Goal: Task Accomplishment & Management: Manage account settings

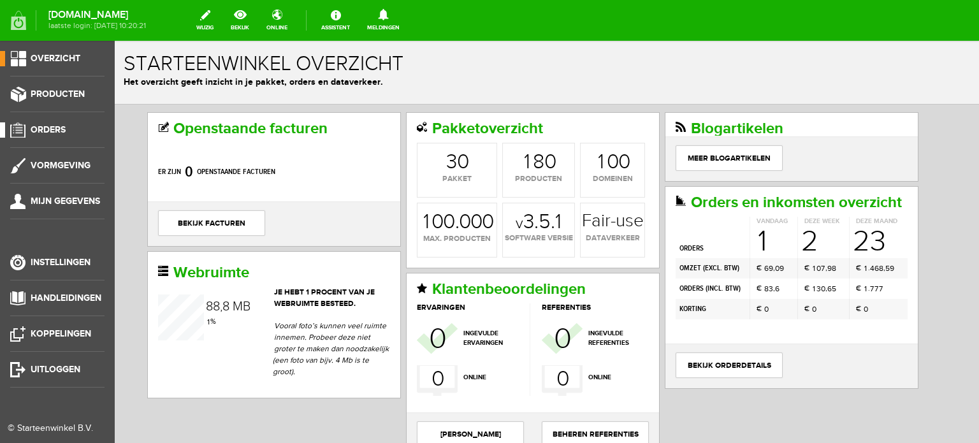
click at [54, 124] on span "Orders" at bounding box center [48, 129] width 35 height 11
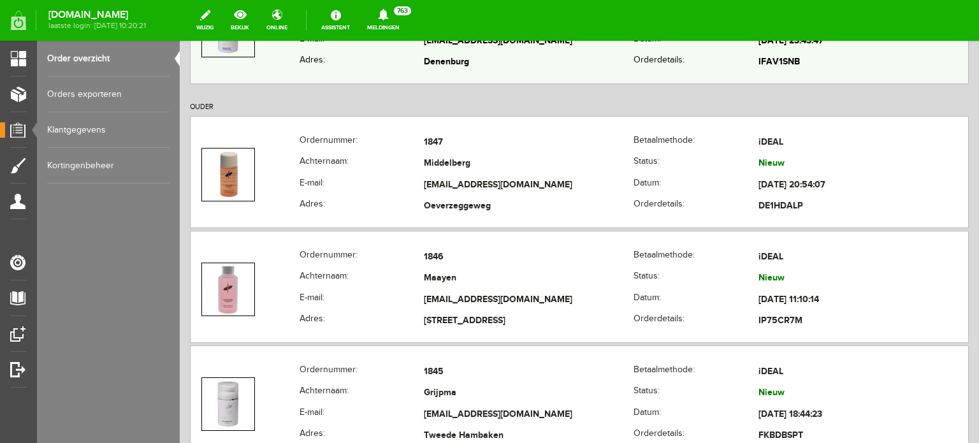
scroll to position [446, 0]
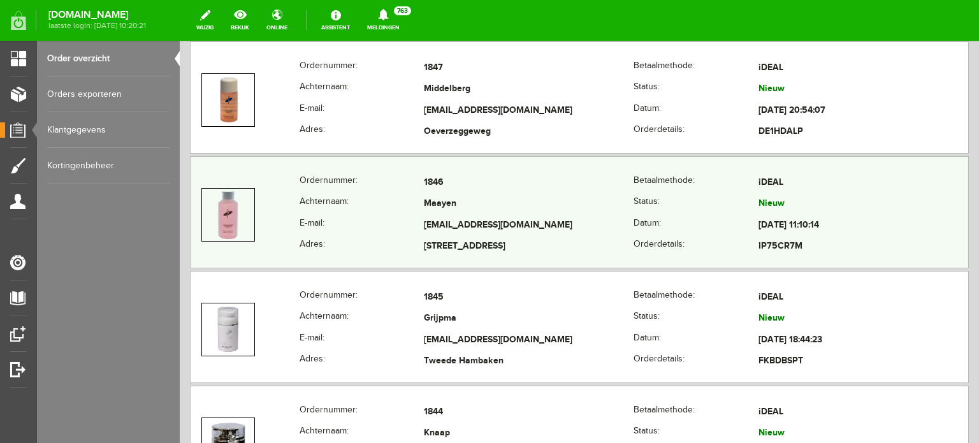
click at [447, 220] on td "[EMAIL_ADDRESS][DOMAIN_NAME]" at bounding box center [529, 226] width 210 height 22
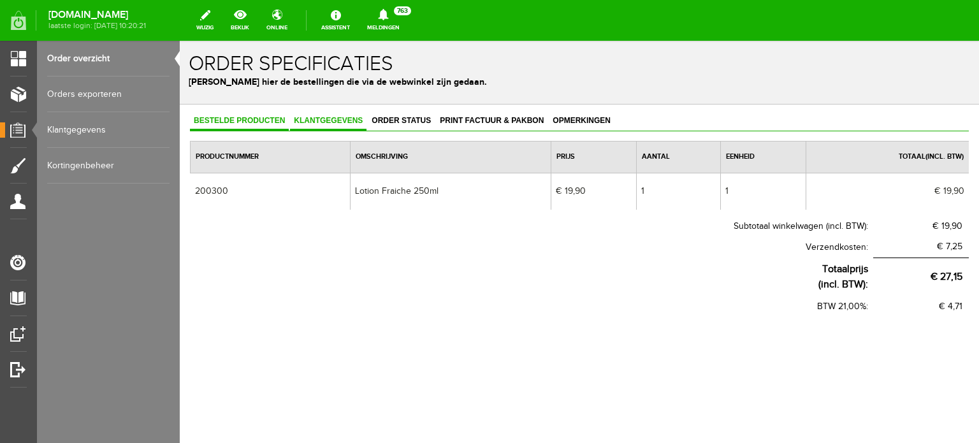
click at [324, 120] on span "Klantgegevens" at bounding box center [328, 120] width 76 height 9
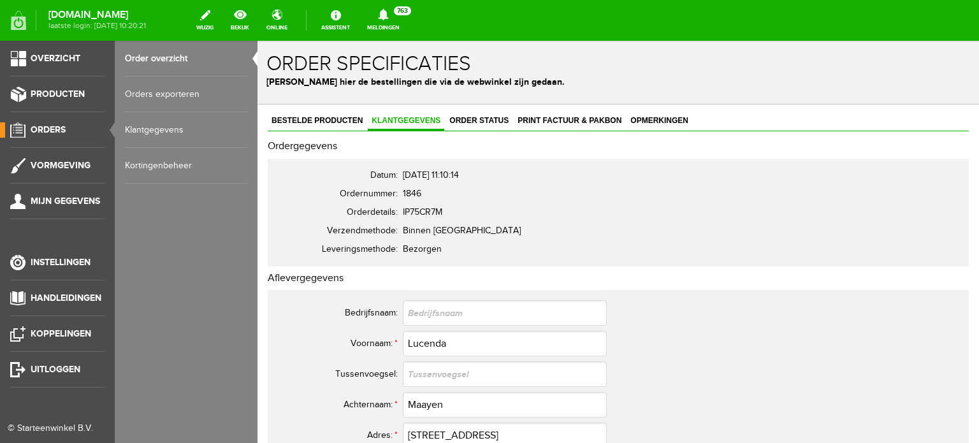
click at [53, 126] on span "Orders" at bounding box center [48, 129] width 35 height 11
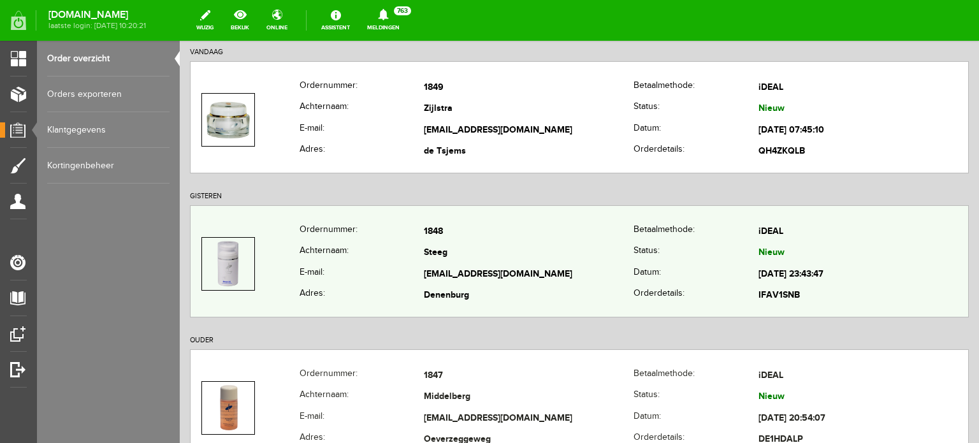
scroll to position [191, 0]
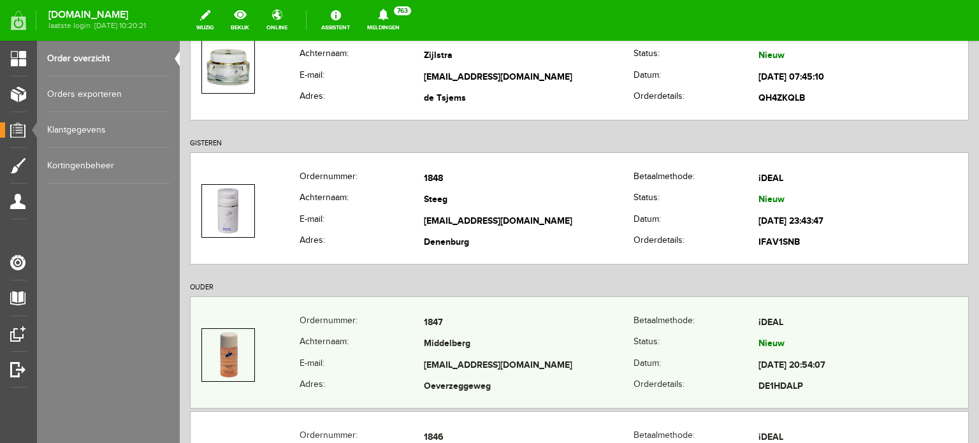
click at [456, 341] on td "Middelberg" at bounding box center [529, 345] width 210 height 22
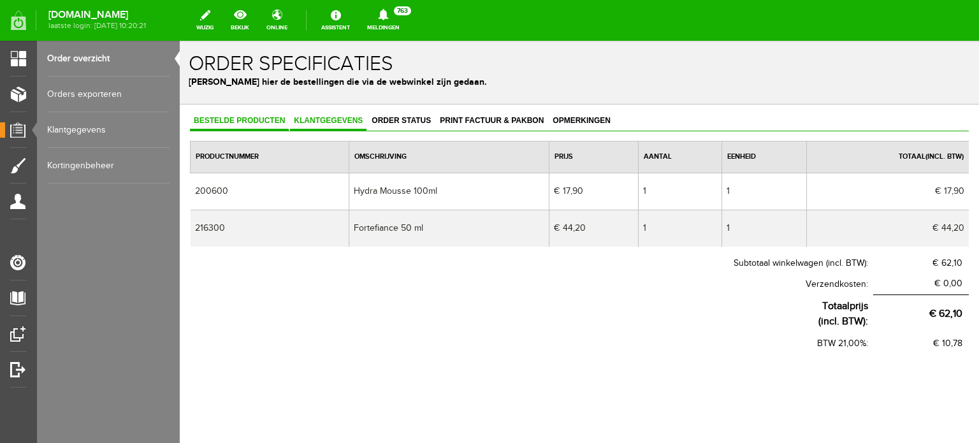
click at [340, 119] on span "Klantgegevens" at bounding box center [328, 120] width 76 height 9
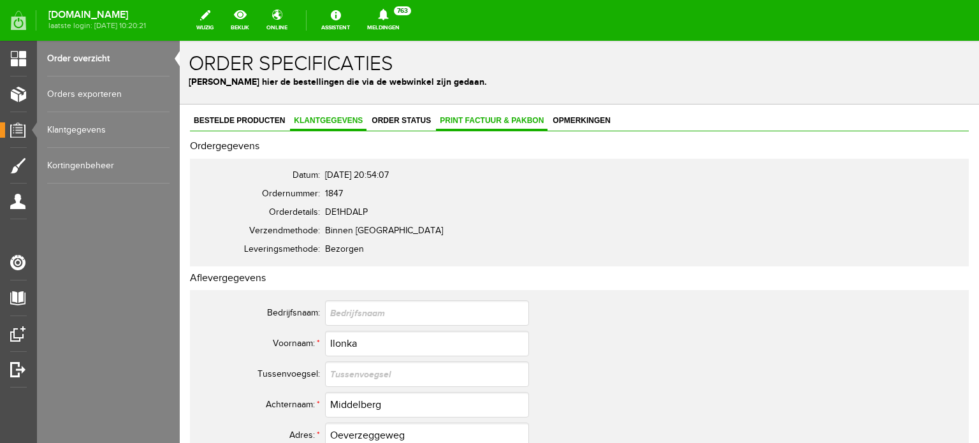
click at [493, 119] on span "Print factuur & pakbon" at bounding box center [492, 120] width 112 height 9
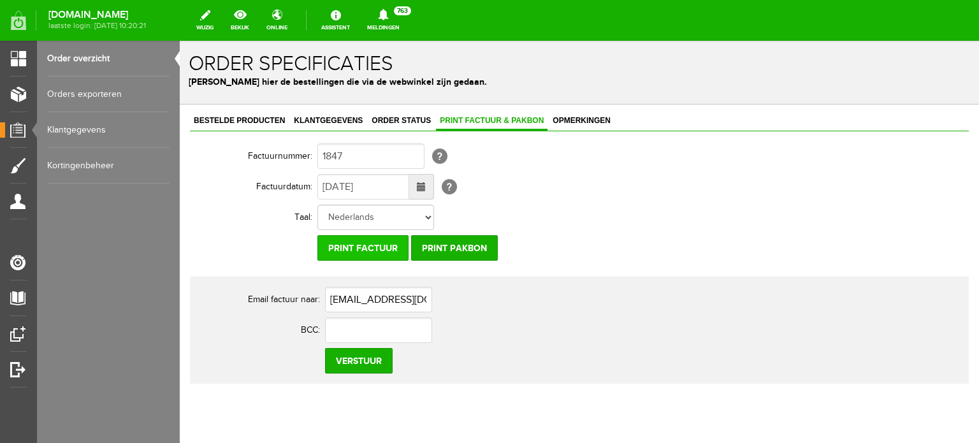
click at [350, 246] on input "Print factuur" at bounding box center [362, 247] width 91 height 25
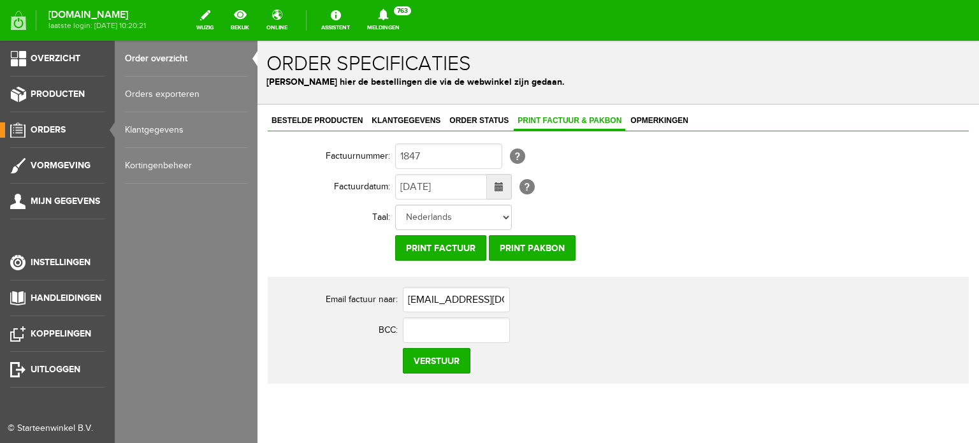
click at [46, 127] on span "Orders" at bounding box center [48, 129] width 35 height 11
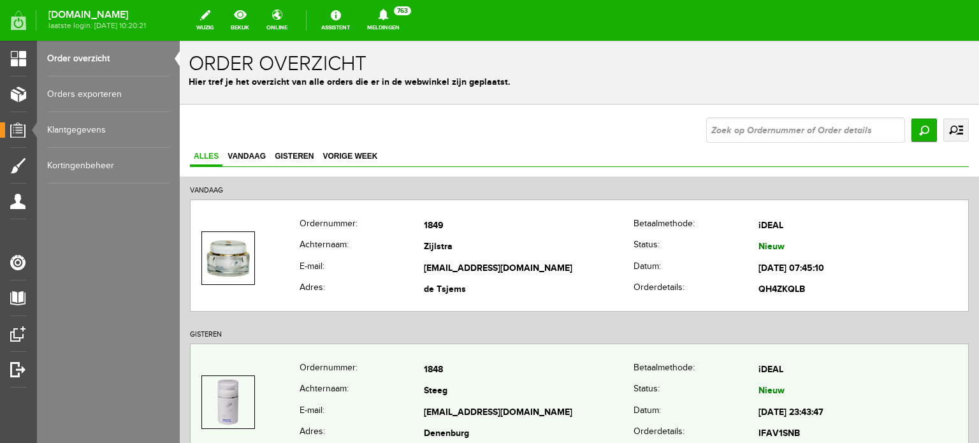
click at [446, 396] on td "Steeg" at bounding box center [529, 392] width 210 height 22
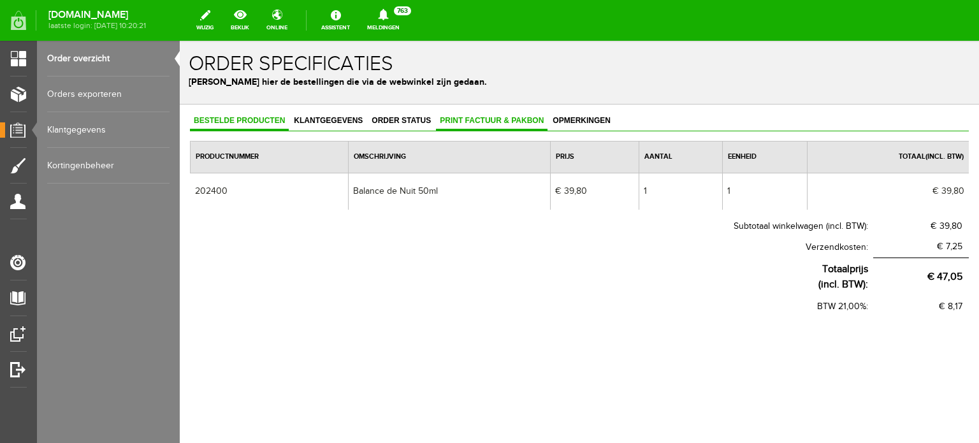
click at [477, 117] on span "Print factuur & pakbon" at bounding box center [492, 120] width 112 height 9
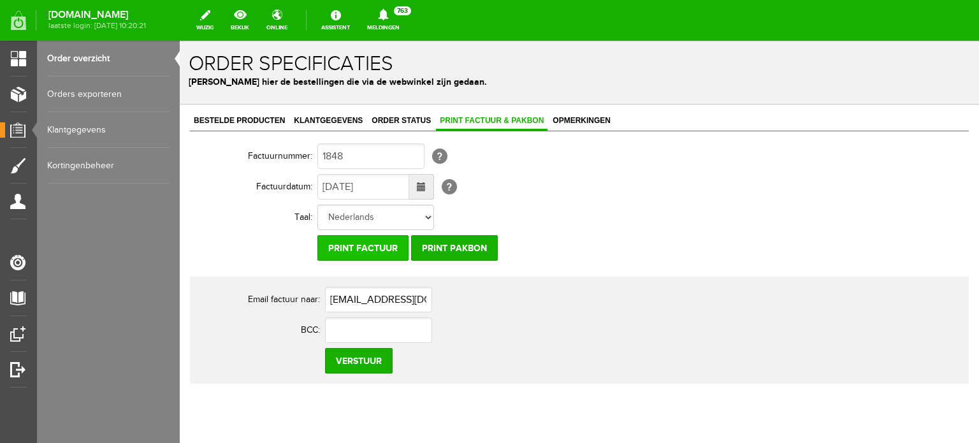
click at [365, 246] on input "Print factuur" at bounding box center [362, 247] width 91 height 25
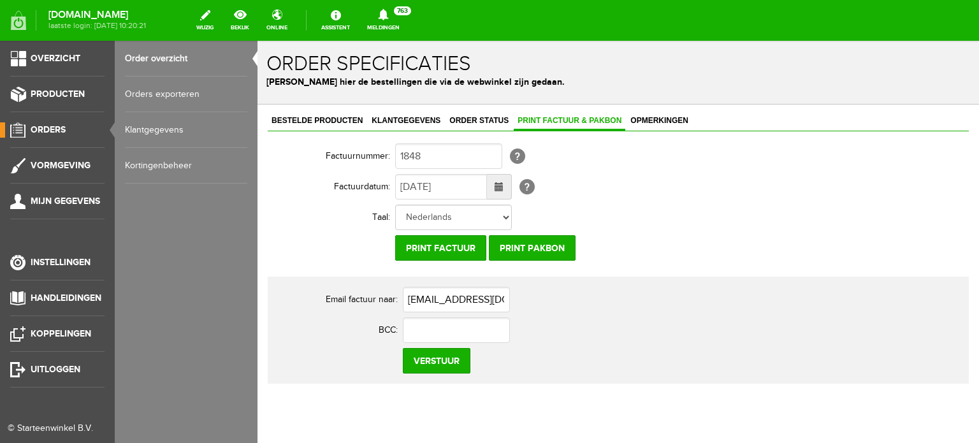
click at [46, 126] on span "Orders" at bounding box center [48, 129] width 35 height 11
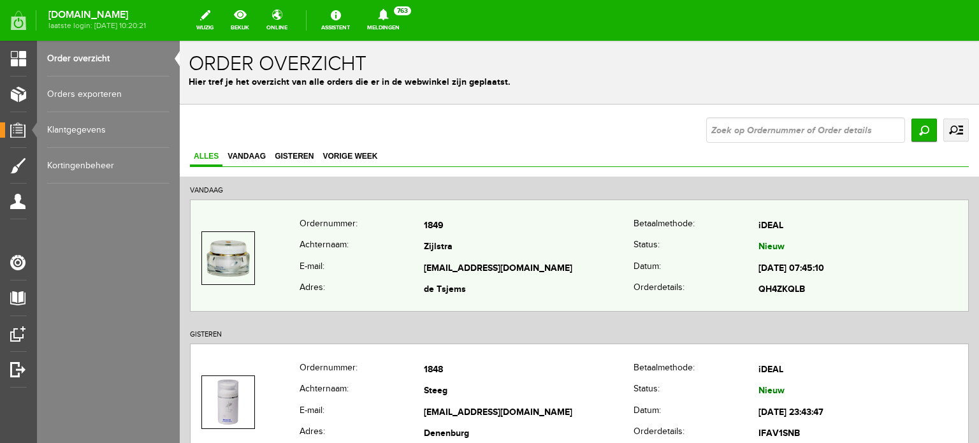
click at [435, 245] on td "Zijlstra" at bounding box center [529, 248] width 210 height 22
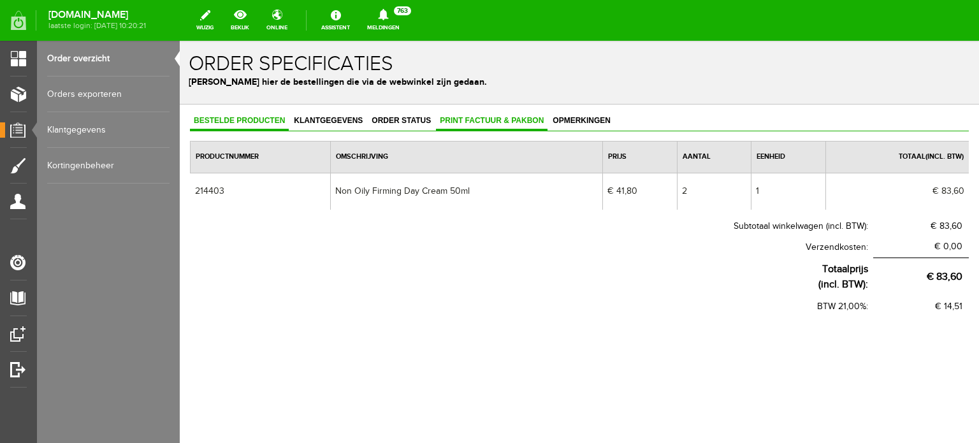
click at [504, 119] on span "Print factuur & pakbon" at bounding box center [492, 120] width 112 height 9
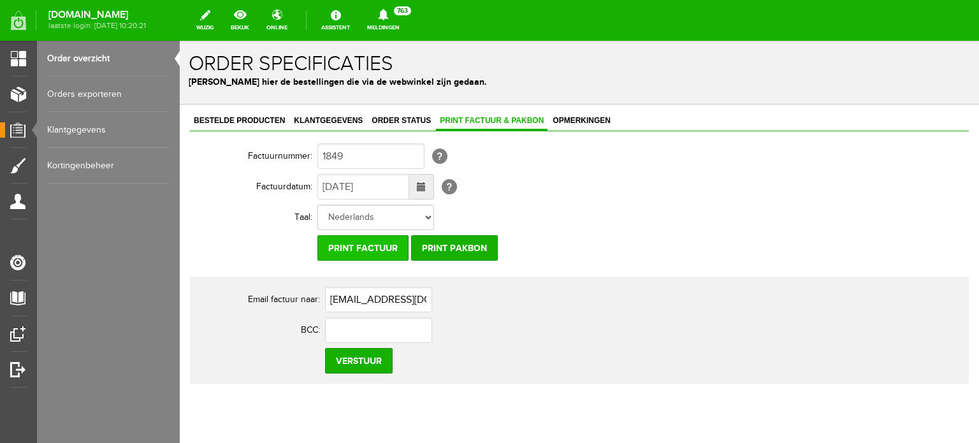
click at [373, 245] on input "Print factuur" at bounding box center [362, 247] width 91 height 25
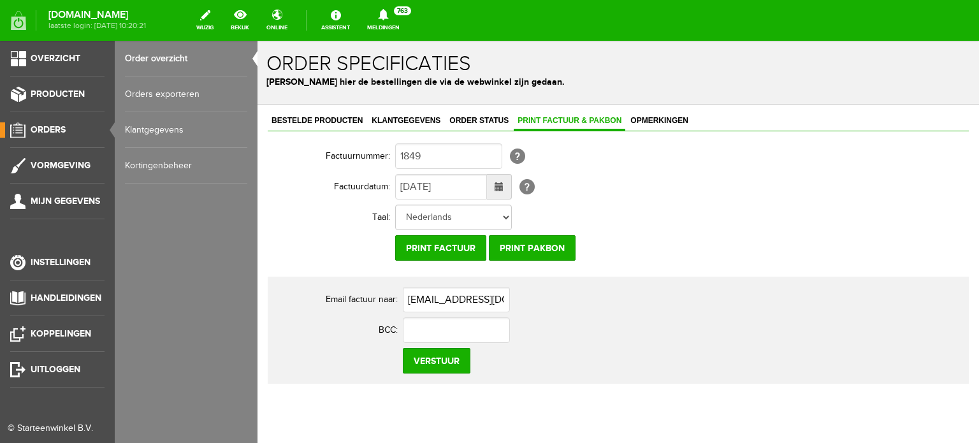
click at [54, 131] on span "Orders" at bounding box center [48, 129] width 35 height 11
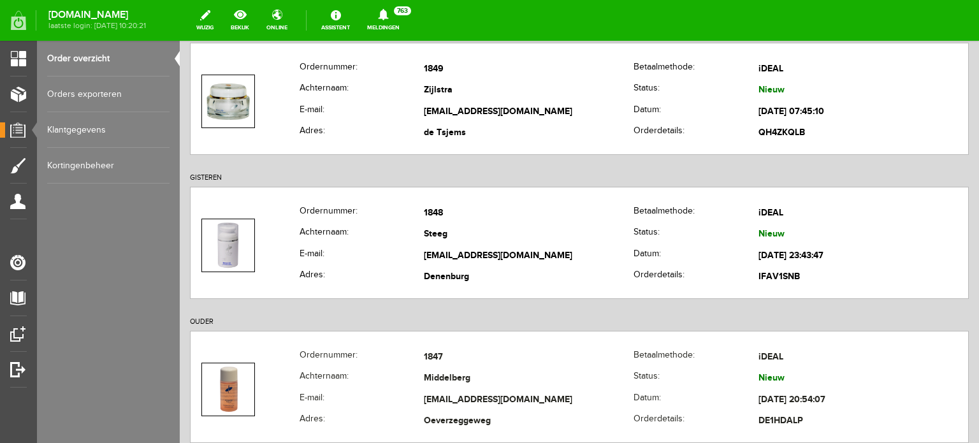
scroll to position [191, 0]
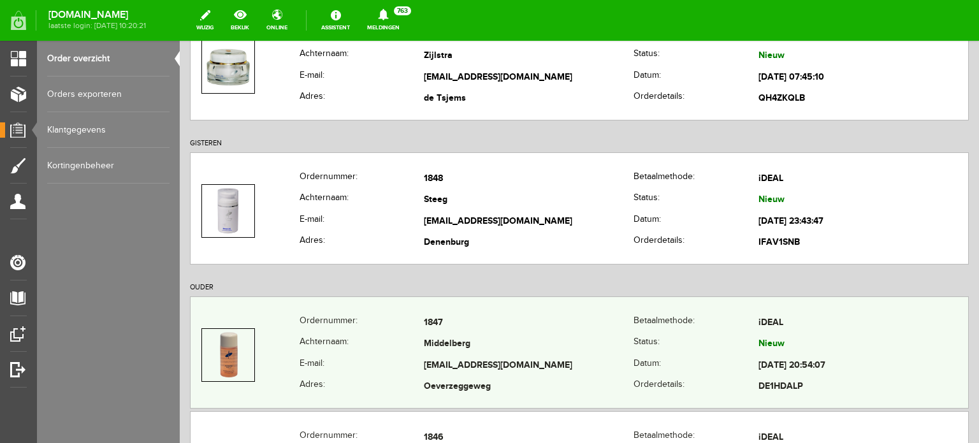
click at [451, 351] on td "Middelberg" at bounding box center [529, 345] width 210 height 22
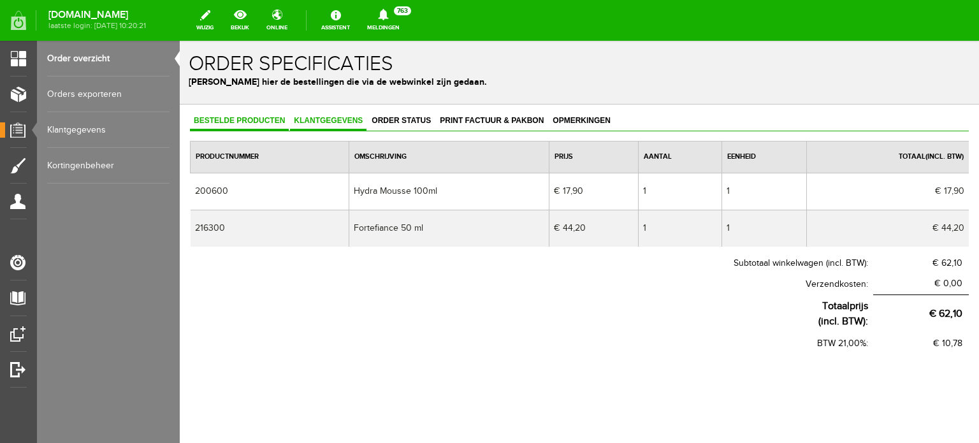
click at [324, 119] on span "Klantgegevens" at bounding box center [328, 120] width 76 height 9
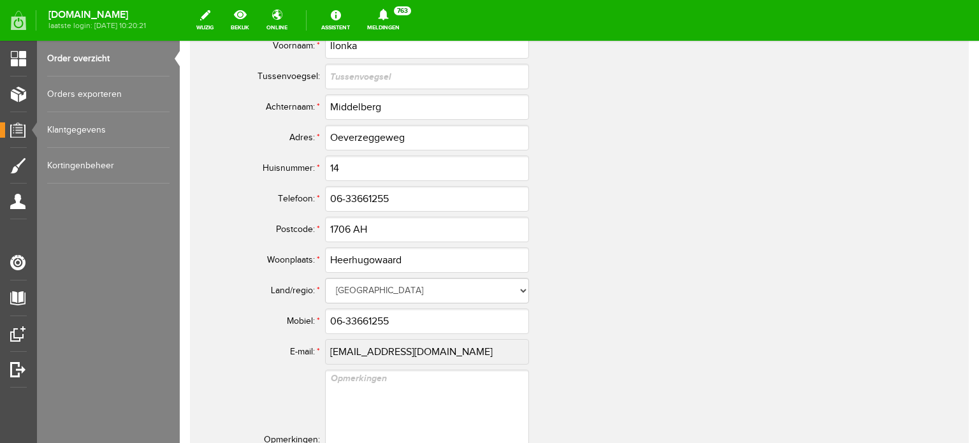
scroll to position [765, 0]
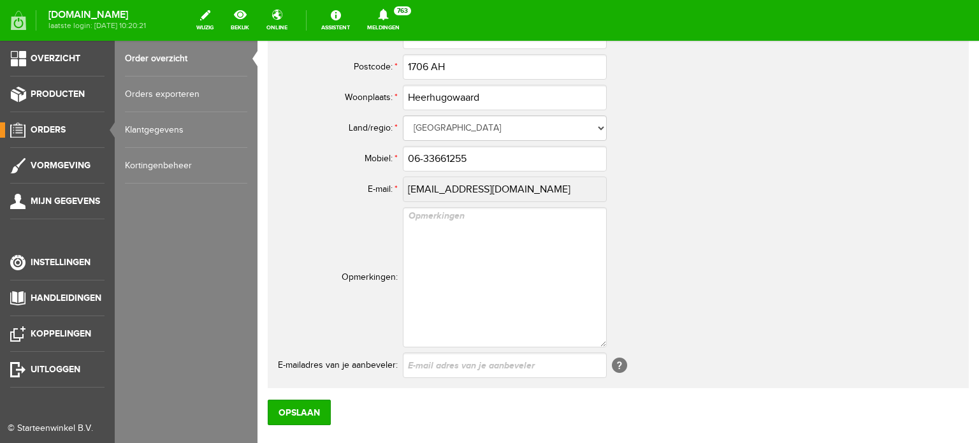
click at [47, 127] on span "Orders" at bounding box center [48, 129] width 35 height 11
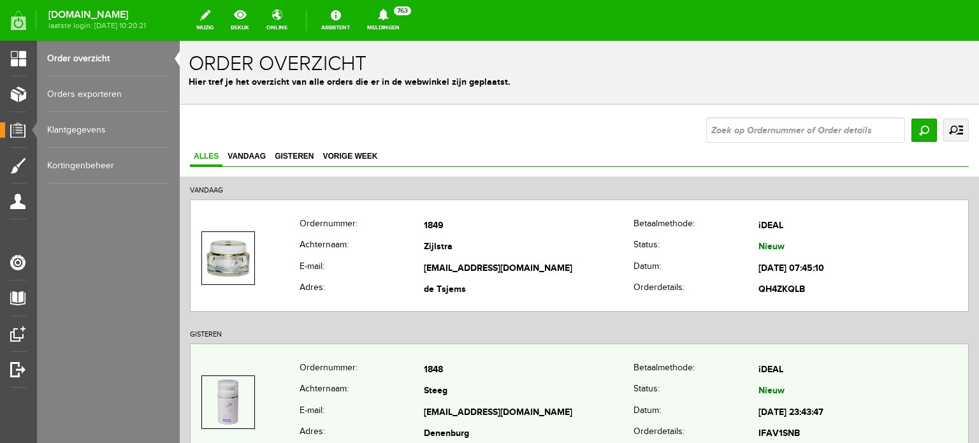
click at [424, 372] on td "1848" at bounding box center [529, 370] width 210 height 22
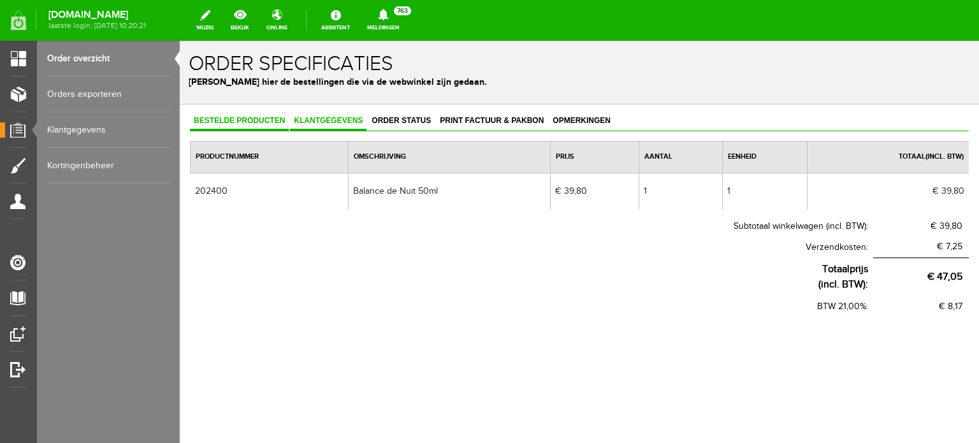
click at [324, 118] on span "Klantgegevens" at bounding box center [328, 120] width 76 height 9
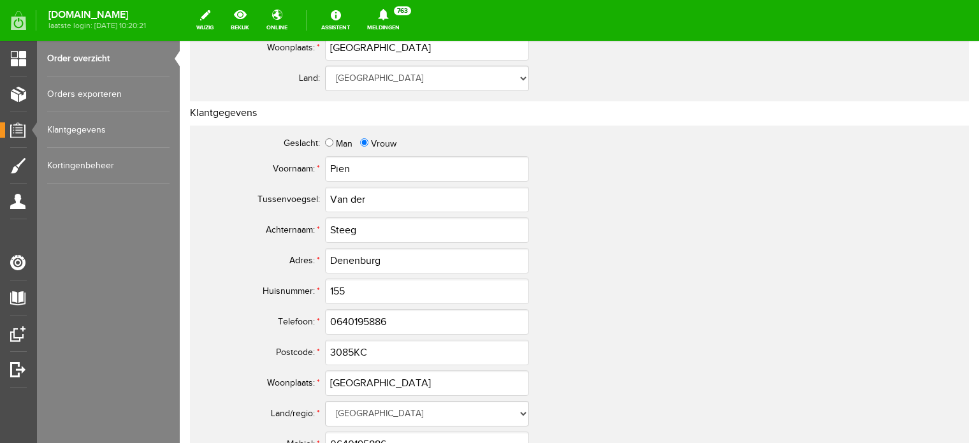
scroll to position [574, 0]
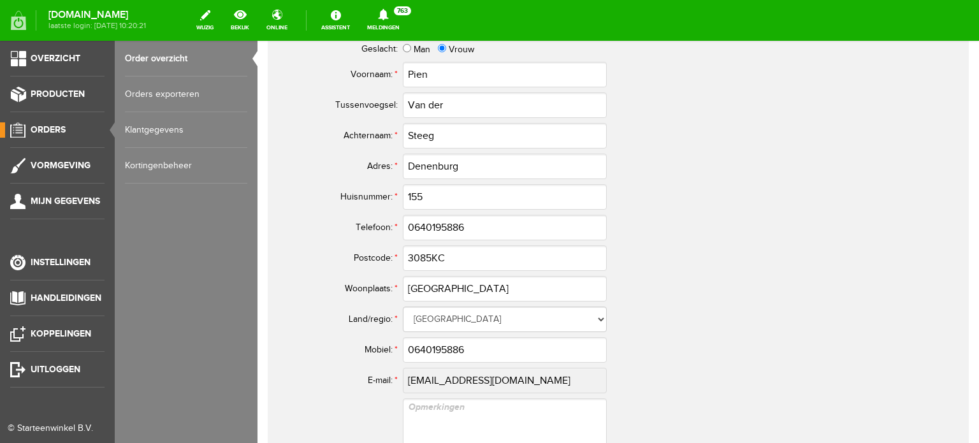
click at [47, 126] on span "Orders" at bounding box center [48, 129] width 35 height 11
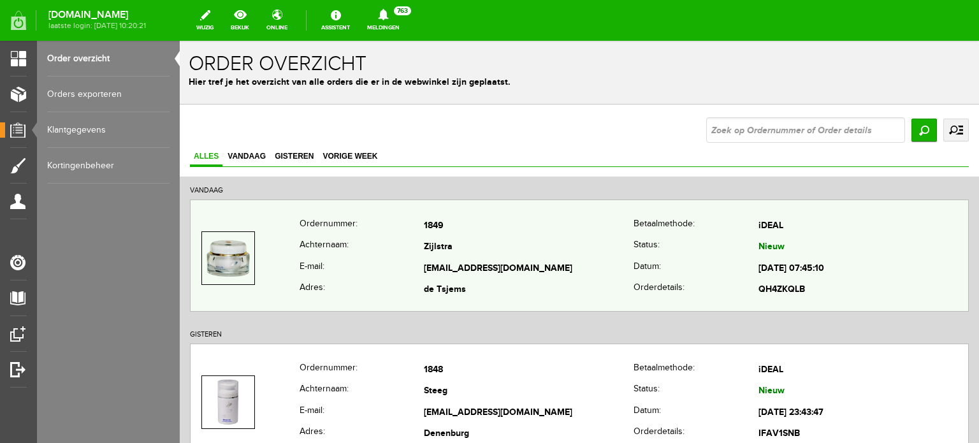
click at [433, 240] on td "Zijlstra" at bounding box center [529, 248] width 210 height 22
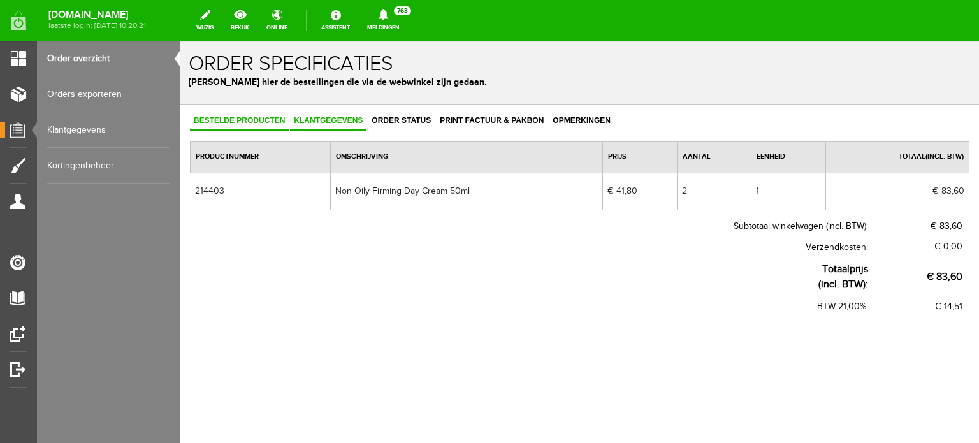
click at [322, 117] on span "Klantgegevens" at bounding box center [328, 120] width 76 height 9
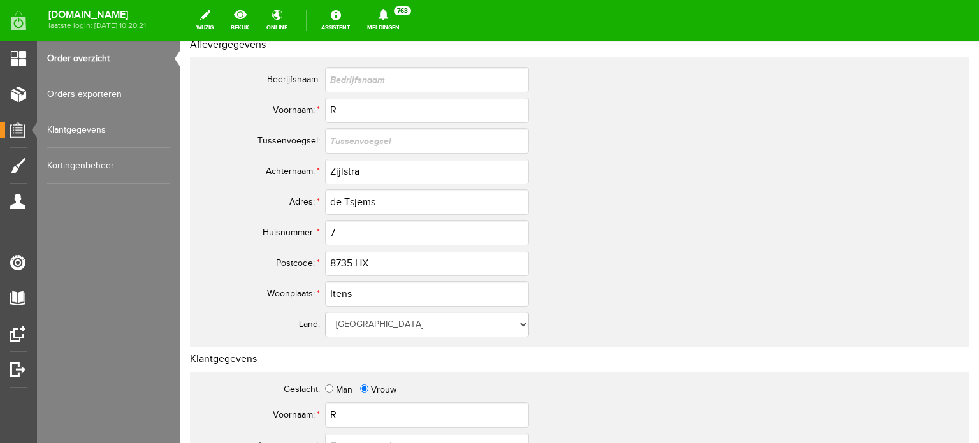
scroll to position [127, 0]
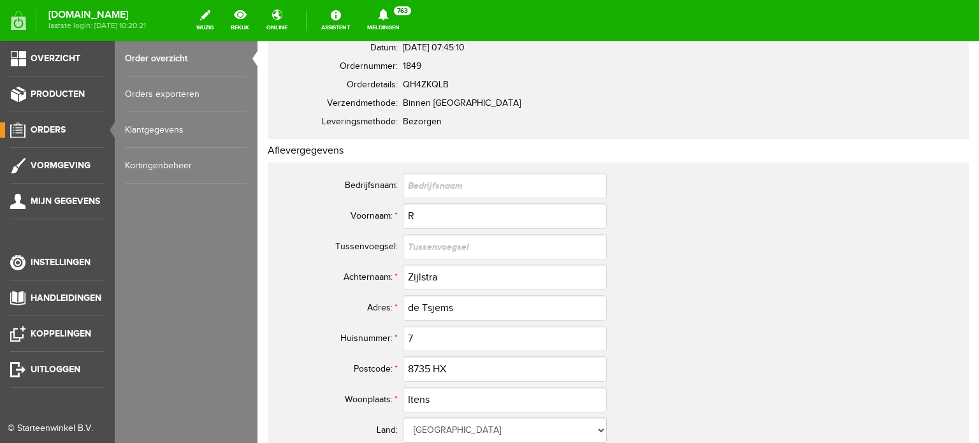
click at [45, 127] on span "Orders" at bounding box center [48, 129] width 35 height 11
